Goal: Contribute content: Contribute content

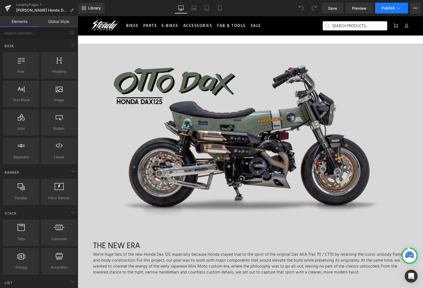
click at [389, 8] on span "Publish" at bounding box center [388, 8] width 13 height 4
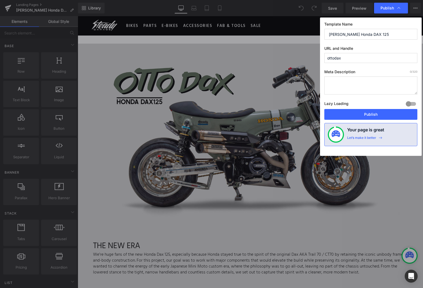
click at [386, 86] on textarea at bounding box center [370, 85] width 93 height 18
type textarea "H"
click at [356, 83] on textarea "Steady Garage Built Honda DAX 125-[PERSON_NAME]" at bounding box center [370, 85] width 93 height 18
type textarea "Steady Garage Custom Built Honda DAX 125-[PERSON_NAME]"
click at [387, 8] on span "Publish" at bounding box center [386, 8] width 13 height 5
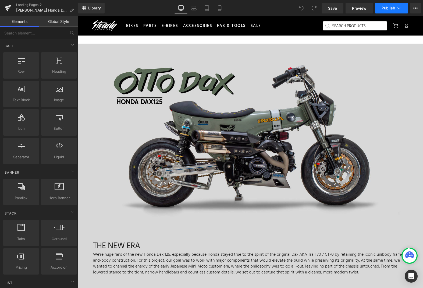
click at [389, 9] on span "Publish" at bounding box center [388, 8] width 13 height 4
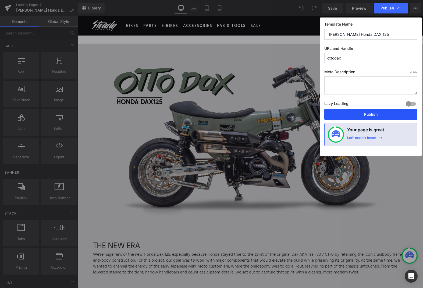
click at [382, 111] on button "Publish" at bounding box center [370, 114] width 93 height 11
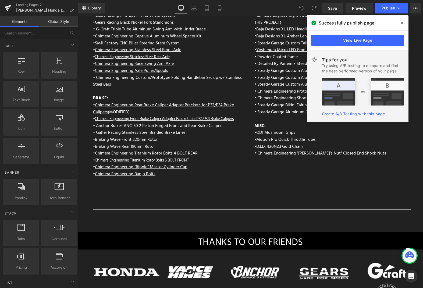
scroll to position [1543, 0]
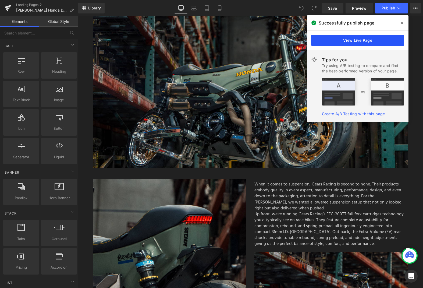
click at [368, 40] on link "View Live Page" at bounding box center [357, 40] width 93 height 11
